Goal: Task Accomplishment & Management: Manage account settings

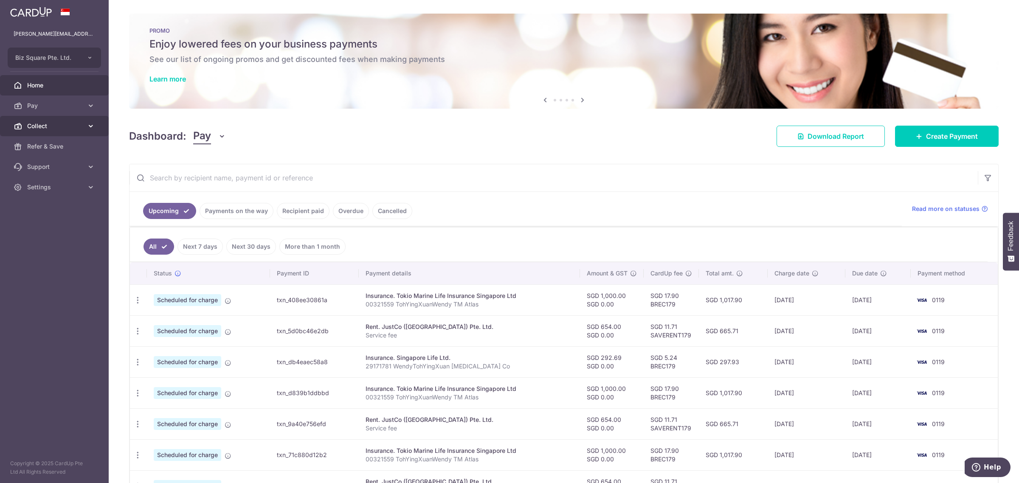
click at [69, 126] on span "Collect" at bounding box center [55, 126] width 56 height 8
click at [49, 141] on link "Dashboard" at bounding box center [54, 146] width 109 height 20
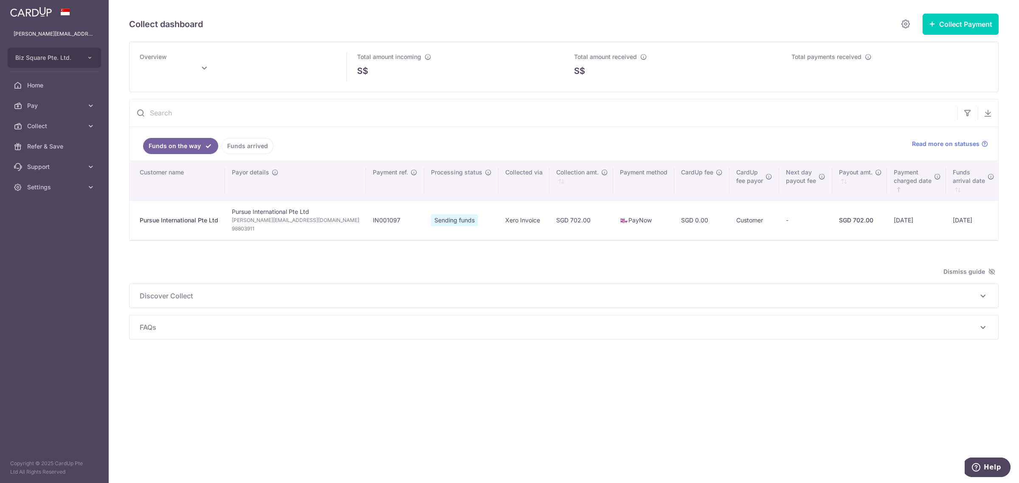
type input "September 2025"
click at [48, 185] on span "Settings" at bounding box center [55, 187] width 56 height 8
click at [45, 225] on span "Logout" at bounding box center [55, 228] width 56 height 8
